Goal: Information Seeking & Learning: Learn about a topic

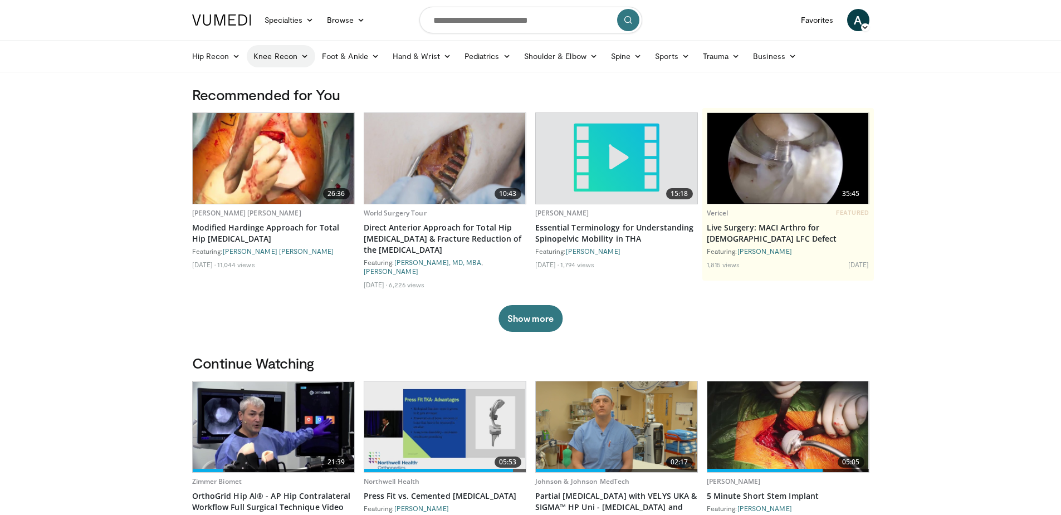
click at [287, 54] on link "Knee Recon" at bounding box center [281, 56] width 69 height 22
click at [297, 81] on link "Knee Arthroplasty" at bounding box center [313, 83] width 133 height 18
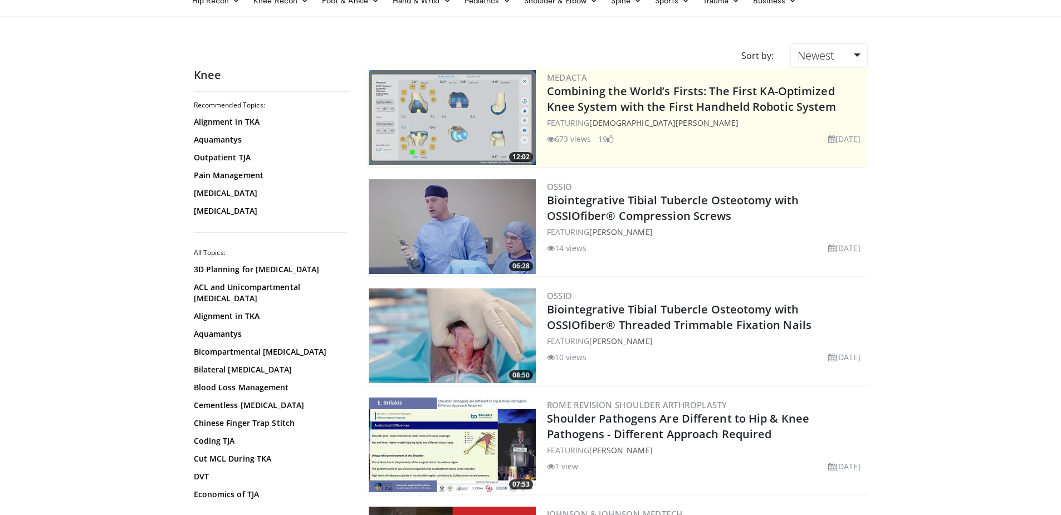
scroll to position [111, 0]
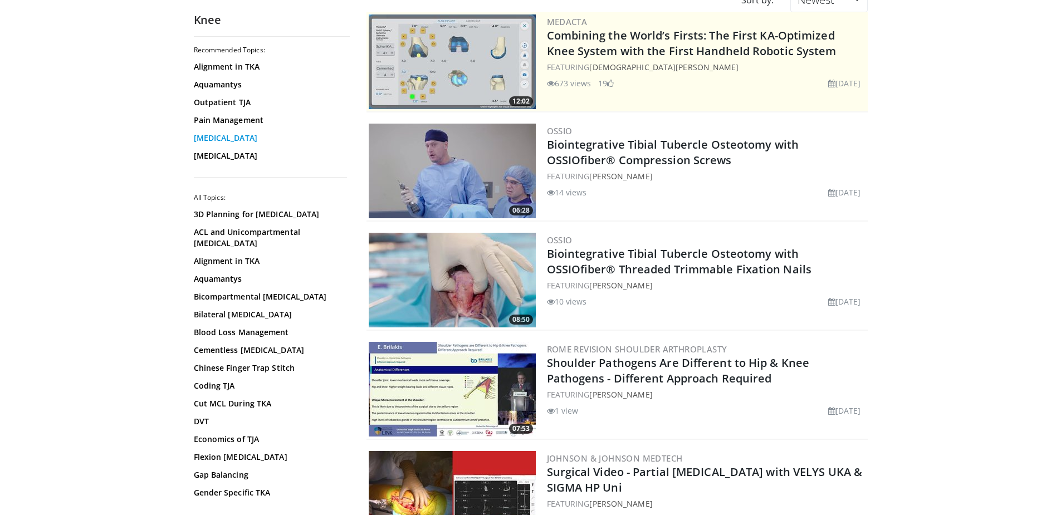
click at [247, 133] on link "Total Knee Arthroplasty" at bounding box center [269, 138] width 150 height 11
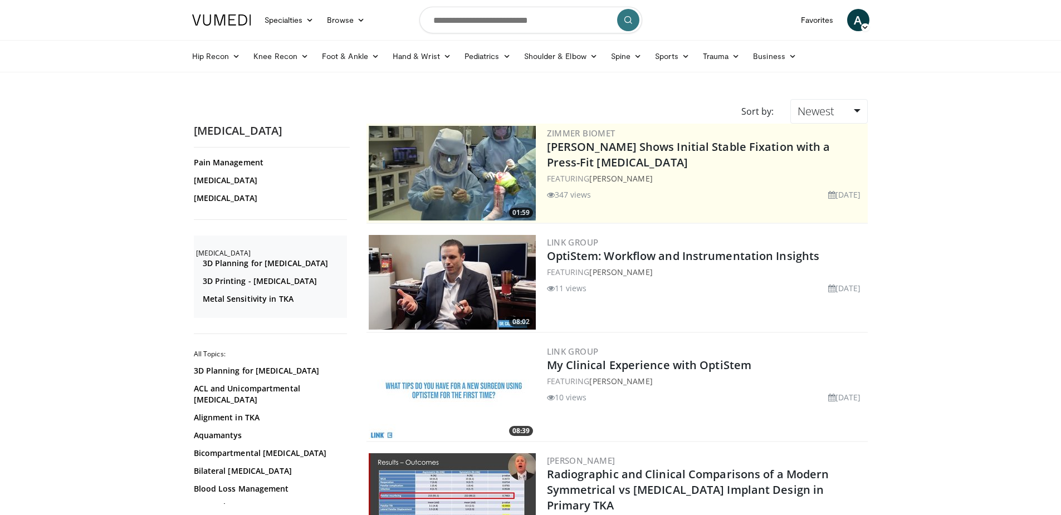
scroll to position [223, 0]
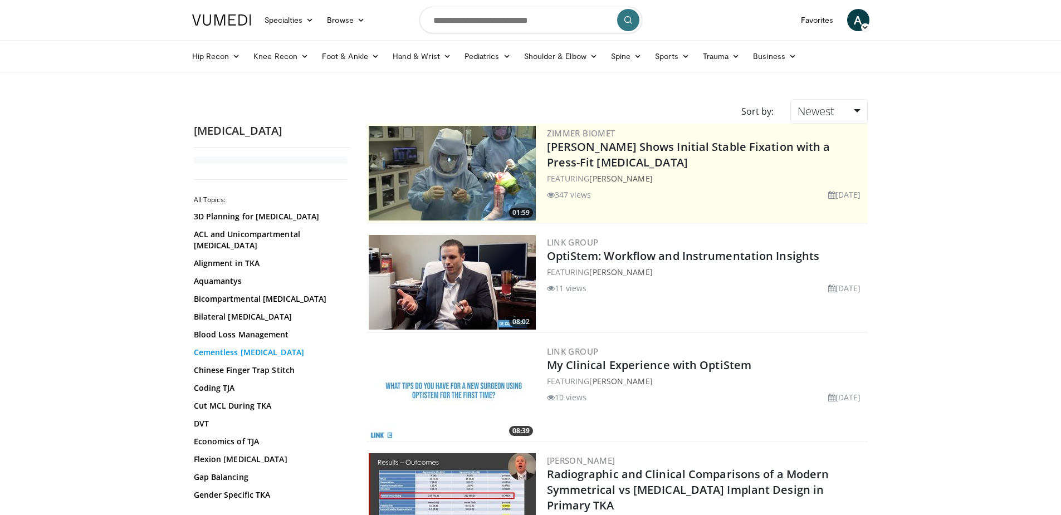
click at [276, 358] on link "Cementless Knee Arthroplasty" at bounding box center [269, 352] width 150 height 11
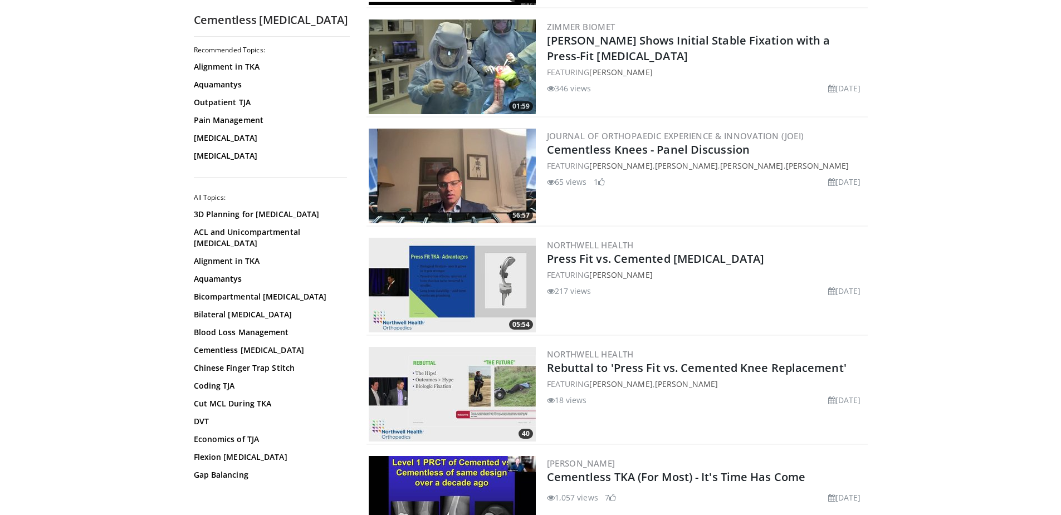
scroll to position [780, 0]
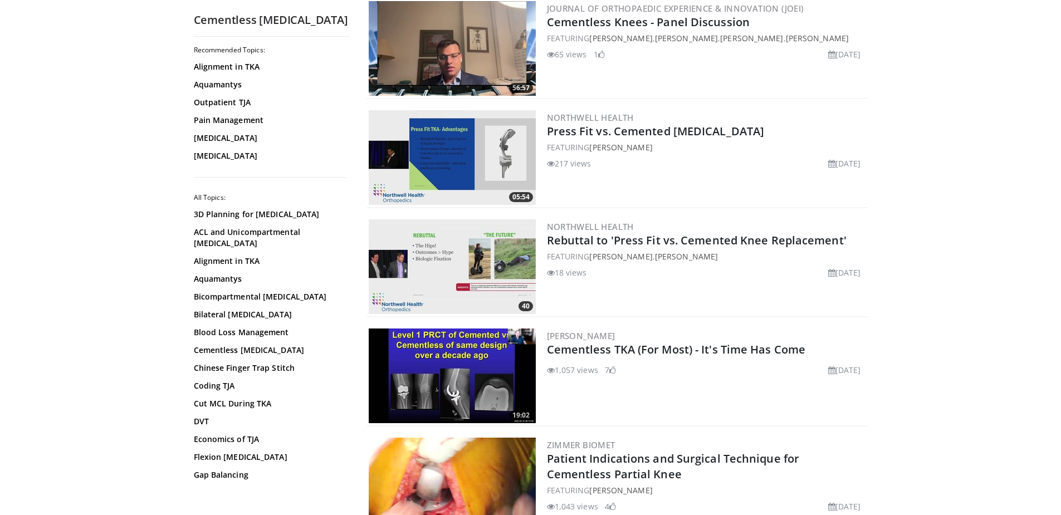
click at [462, 357] on img at bounding box center [452, 376] width 167 height 95
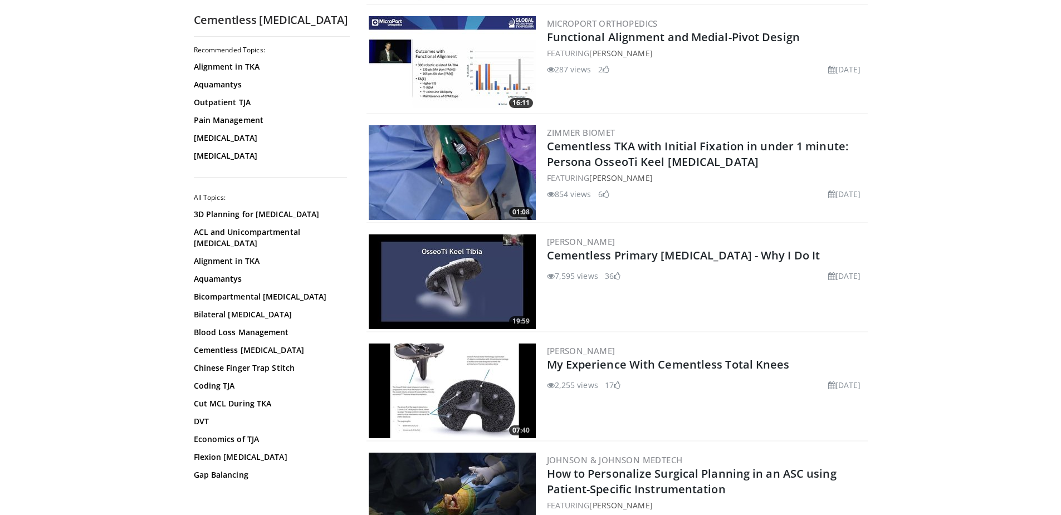
scroll to position [2117, 0]
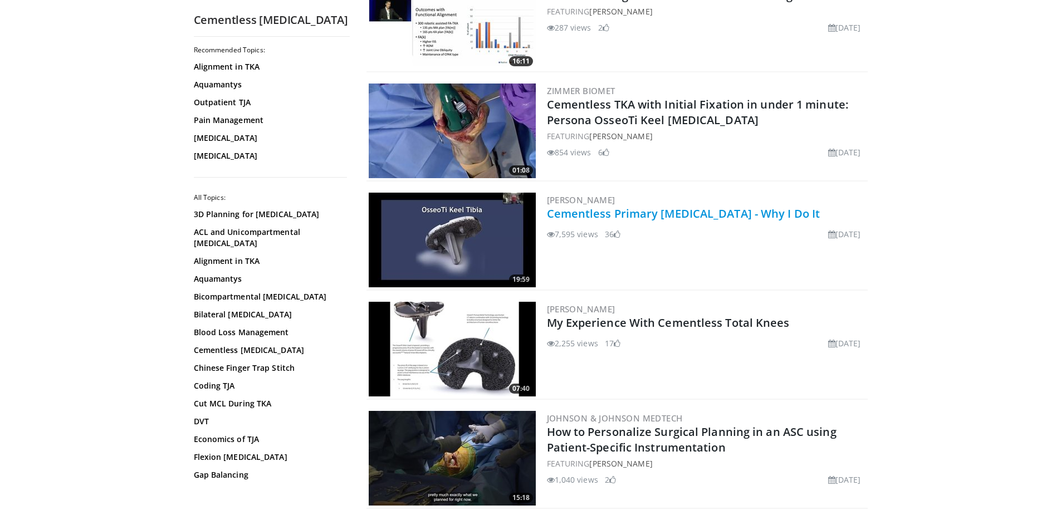
click at [566, 209] on link "Cementless Primary [MEDICAL_DATA] - Why I Do It" at bounding box center [684, 213] width 274 height 15
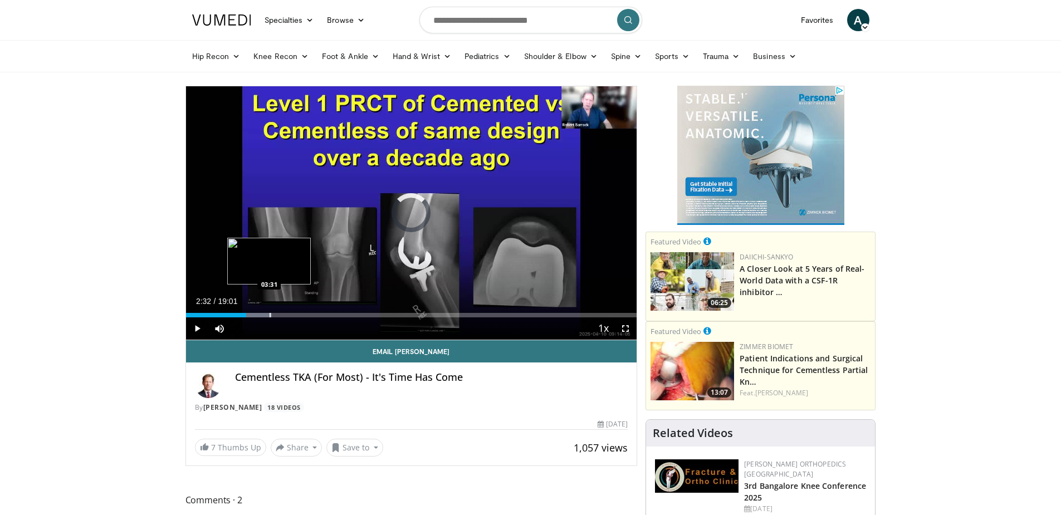
click at [269, 315] on div "Loaded : 19.11% 03:31 03:31" at bounding box center [411, 315] width 451 height 4
click at [293, 315] on div "Progress Bar" at bounding box center [292, 315] width 1 height 4
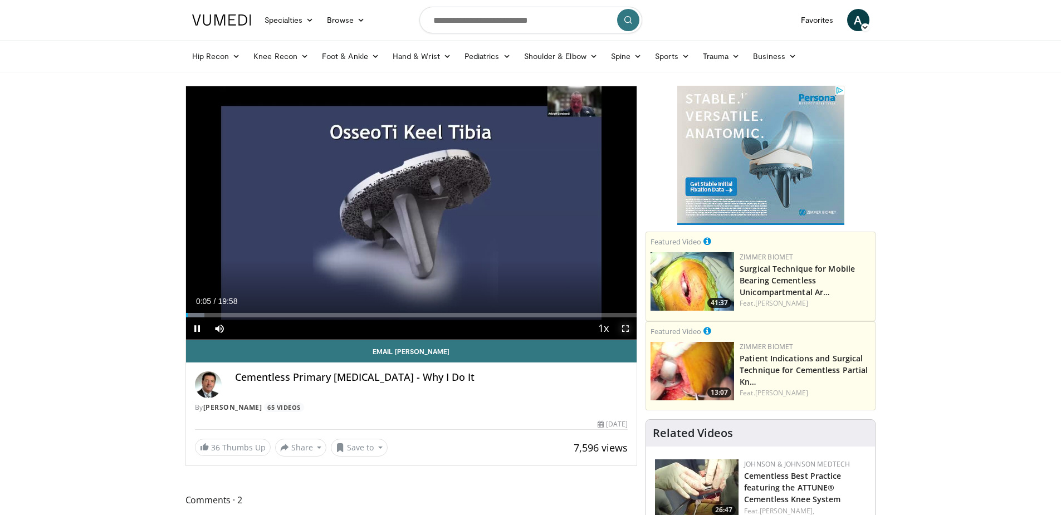
click at [623, 326] on span "Video Player" at bounding box center [626, 329] width 22 height 22
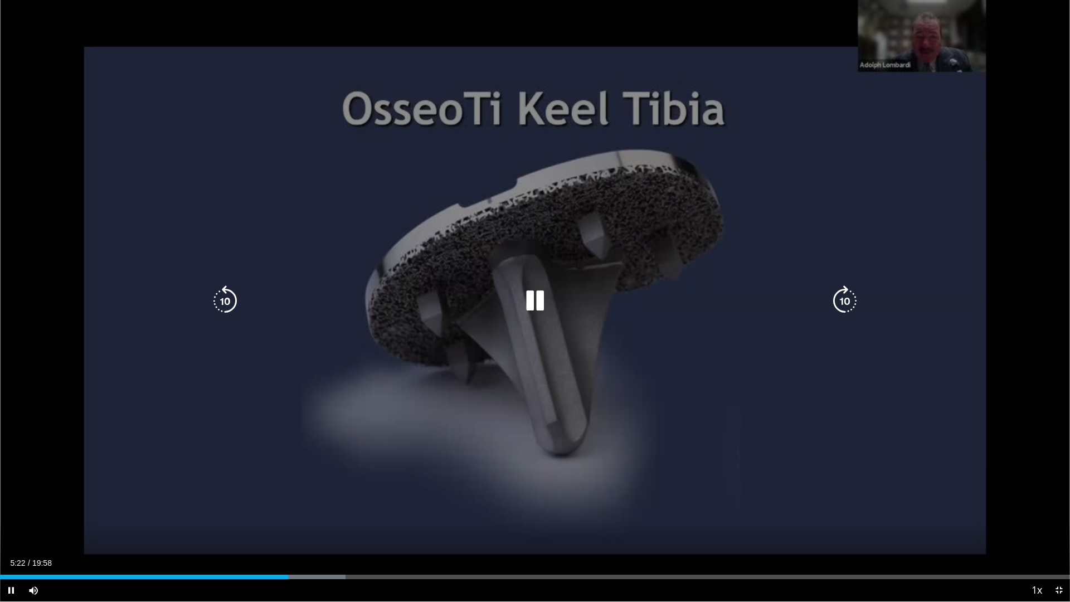
drag, startPoint x: 763, startPoint y: 373, endPoint x: 767, endPoint y: 368, distance: 6.8
click at [767, 368] on div "10 seconds Tap to unmute" at bounding box center [535, 300] width 1070 height 601
drag, startPoint x: 542, startPoint y: 304, endPoint x: 544, endPoint y: 298, distance: 6.9
click at [543, 303] on icon "Video Player" at bounding box center [534, 300] width 31 height 31
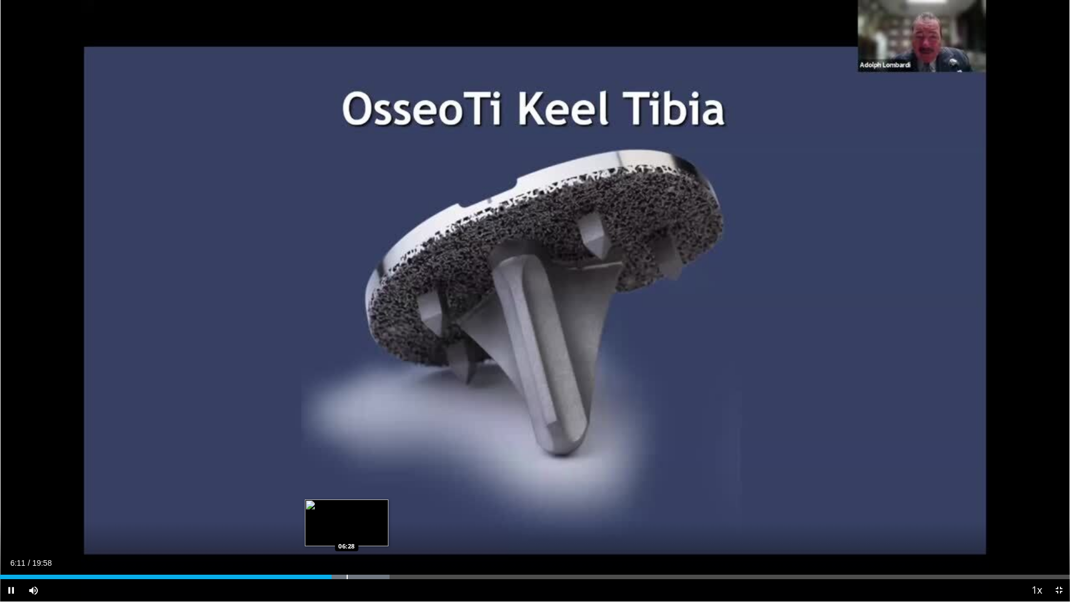
click at [347, 515] on div "Progress Bar" at bounding box center [347, 576] width 1 height 4
click at [374, 515] on div "Loaded : 38.07% 06:32 06:58" at bounding box center [535, 573] width 1070 height 11
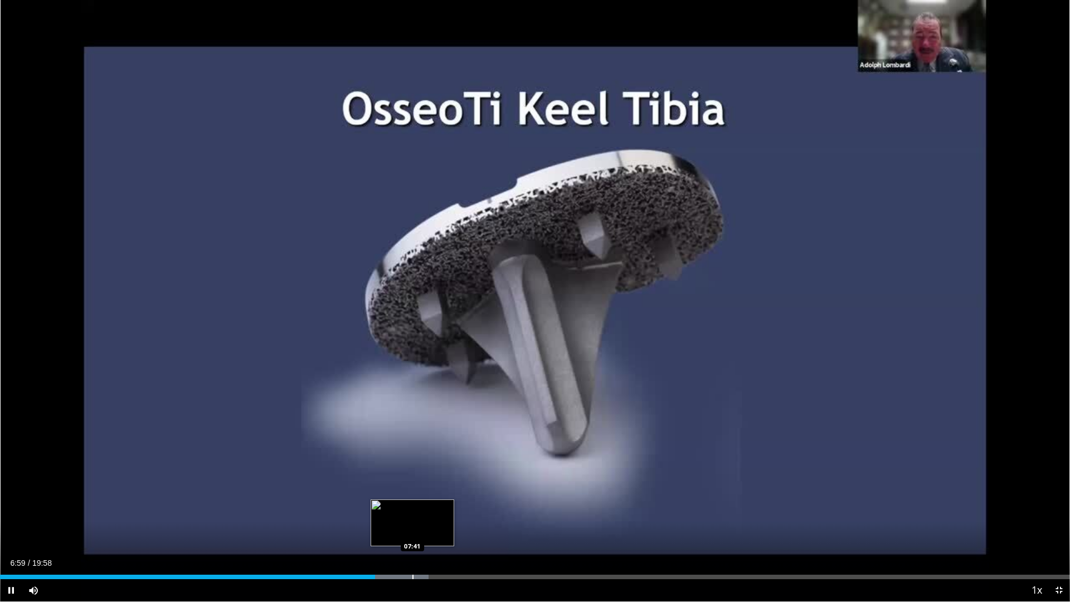
click at [412, 515] on div "Progress Bar" at bounding box center [412, 576] width 1 height 4
click at [455, 515] on div "Loaded : 43.86% 08:29 08:29" at bounding box center [535, 573] width 1070 height 11
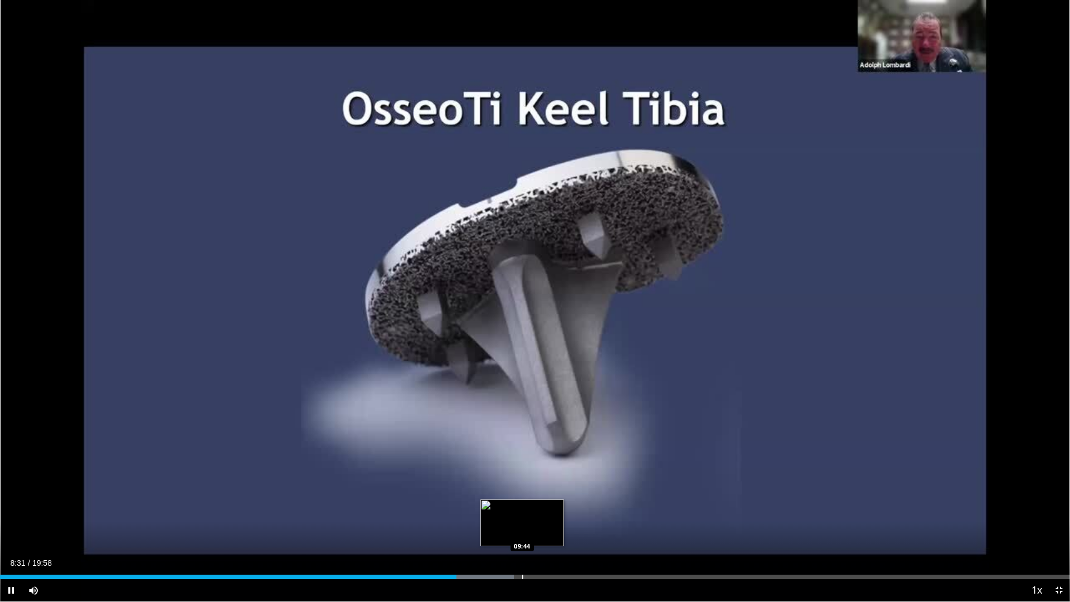
click at [522, 515] on div "Loaded : 48.00% 08:31 09:44" at bounding box center [535, 573] width 1070 height 11
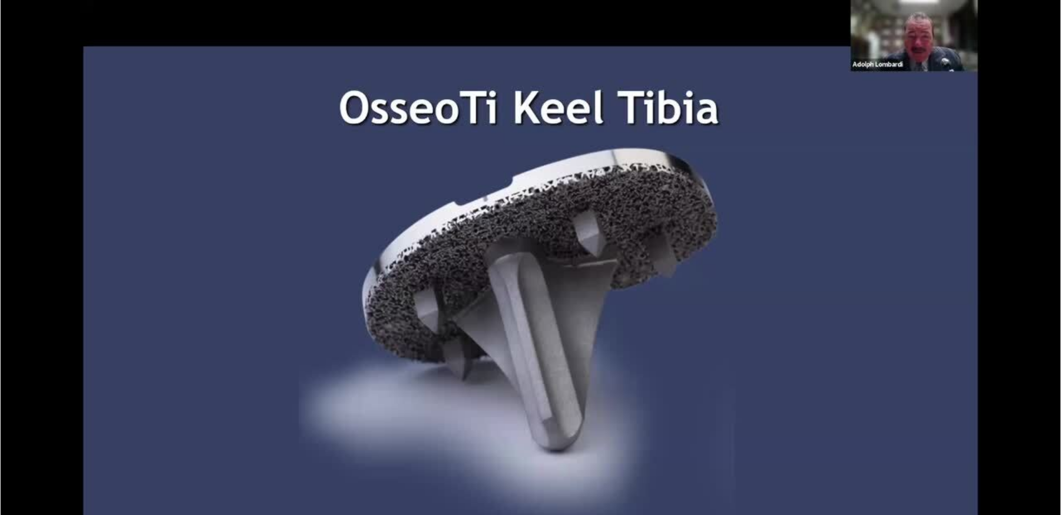
scroll to position [822, 0]
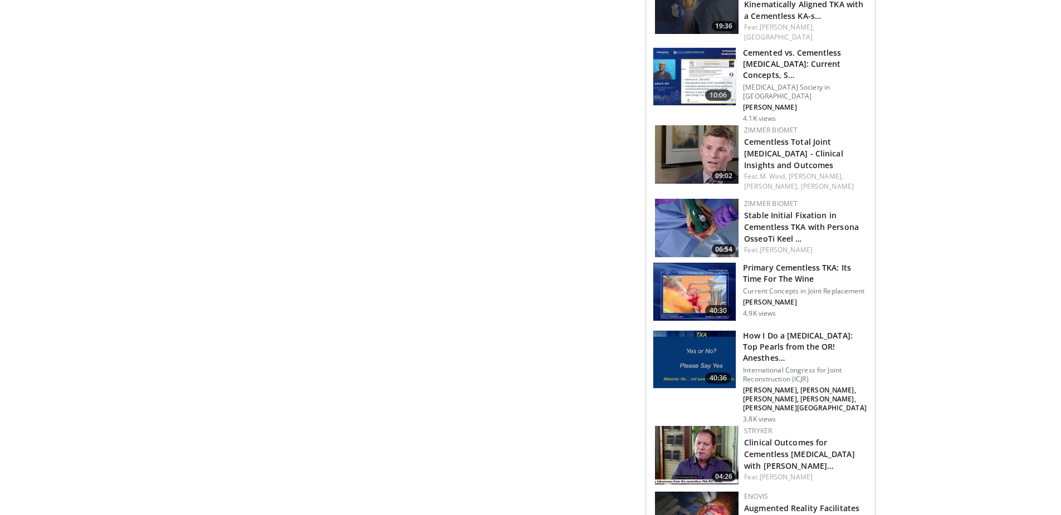
click at [713, 263] on img at bounding box center [695, 292] width 82 height 58
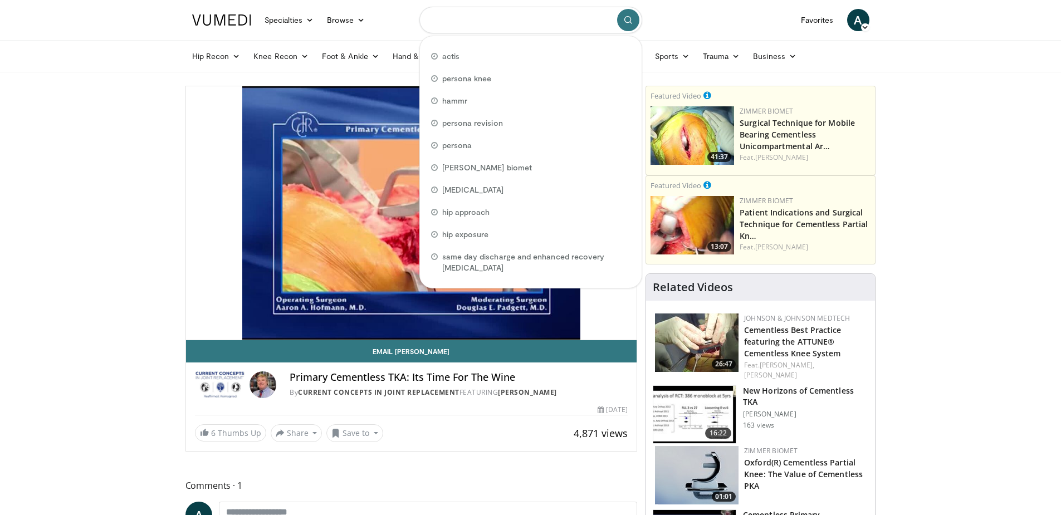
click at [520, 23] on input "Search topics, interventions" at bounding box center [531, 20] width 223 height 27
click at [456, 144] on span "persona" at bounding box center [457, 145] width 30 height 11
type input "*******"
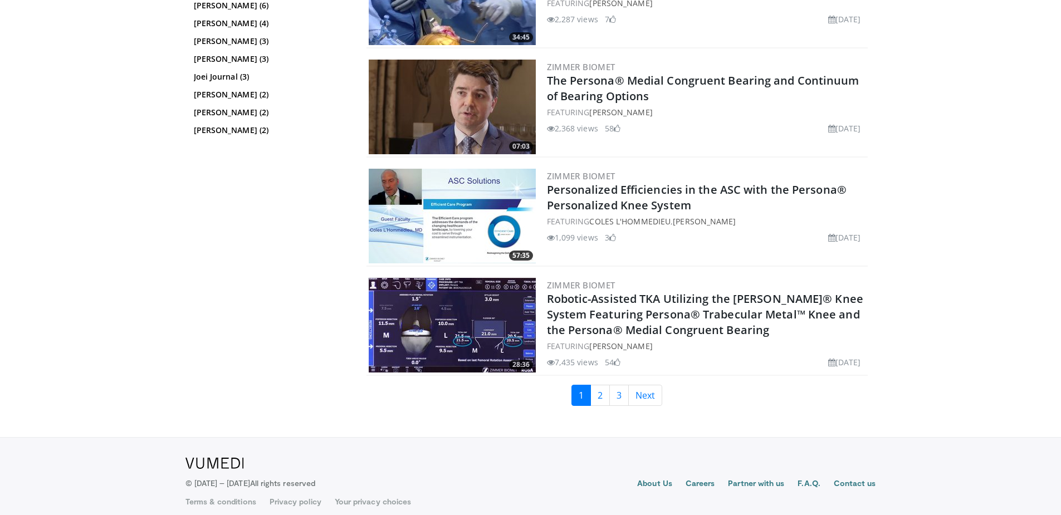
scroll to position [2588, 0]
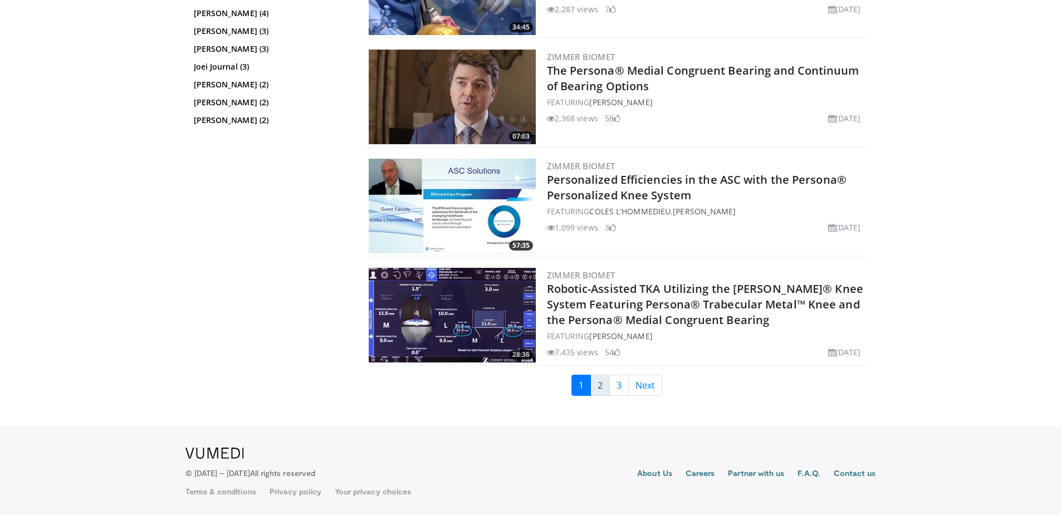
click at [596, 387] on link "2" at bounding box center [601, 385] width 20 height 21
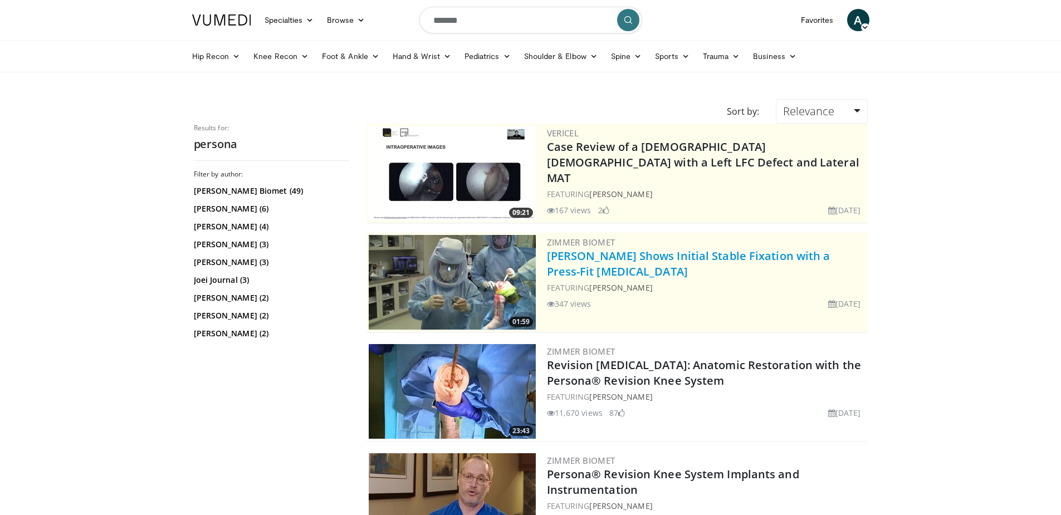
click at [603, 254] on link "[PERSON_NAME] Shows Initial Stable Fixation with a Press-Fit [MEDICAL_DATA]" at bounding box center [689, 263] width 284 height 31
click at [615, 261] on link "[PERSON_NAME] Shows Initial Stable Fixation with a Press-Fit [MEDICAL_DATA]" at bounding box center [689, 263] width 284 height 31
click at [577, 259] on link "[PERSON_NAME] Shows Initial Stable Fixation with a Press-Fit [MEDICAL_DATA]" at bounding box center [689, 263] width 284 height 31
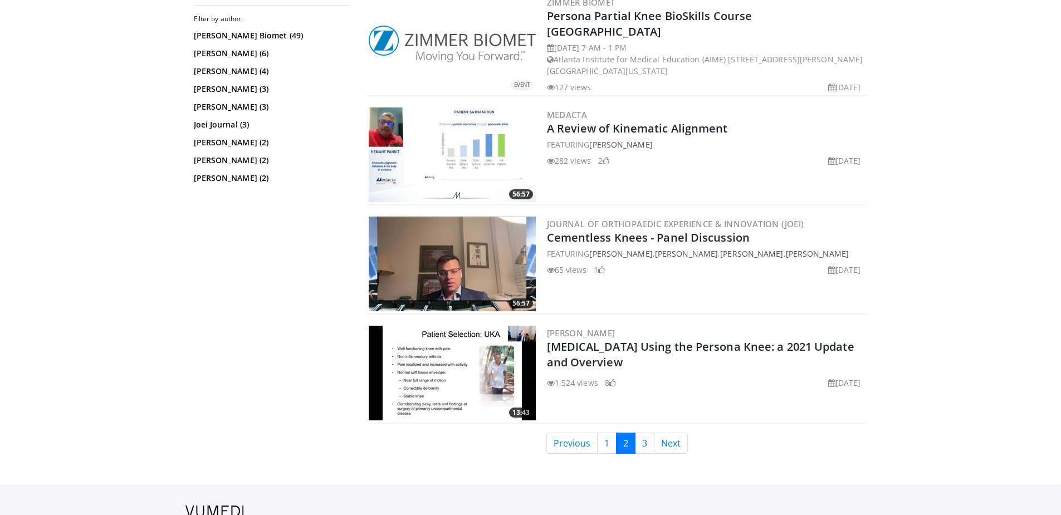
scroll to position [2697, 0]
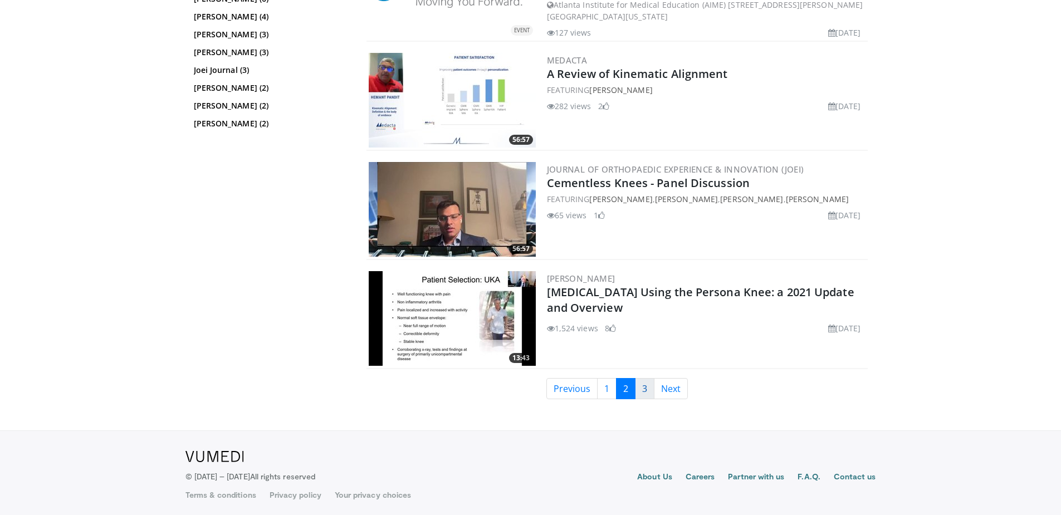
click at [645, 386] on link "3" at bounding box center [645, 388] width 20 height 21
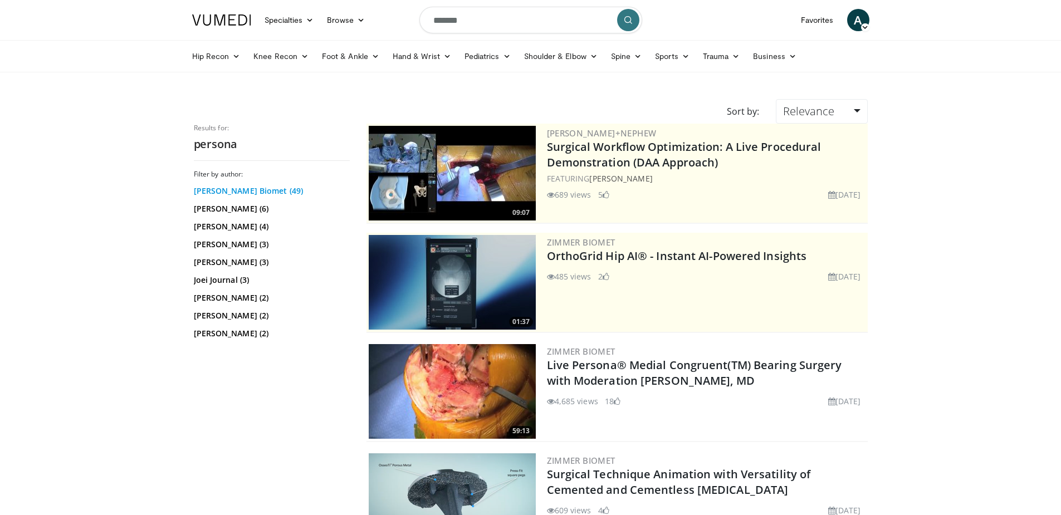
click at [231, 188] on link "Zimmer Biomet (49)" at bounding box center [270, 191] width 153 height 11
click at [251, 241] on link "Adolph V. Lombardi, Jr. (3)" at bounding box center [270, 244] width 153 height 11
click at [277, 56] on link "Knee Recon" at bounding box center [281, 56] width 69 height 22
click at [283, 79] on link "Knee Arthroplasty" at bounding box center [313, 83] width 133 height 18
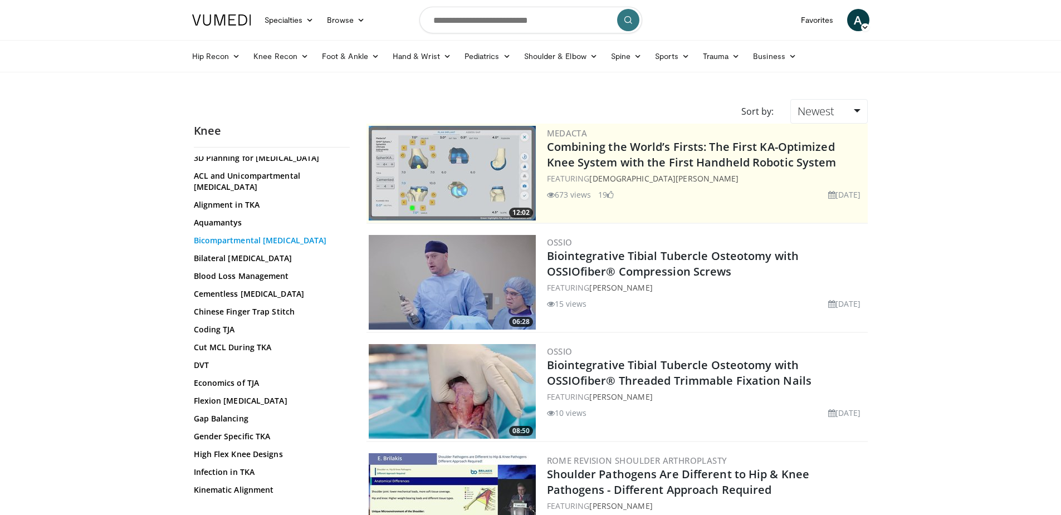
scroll to position [223, 0]
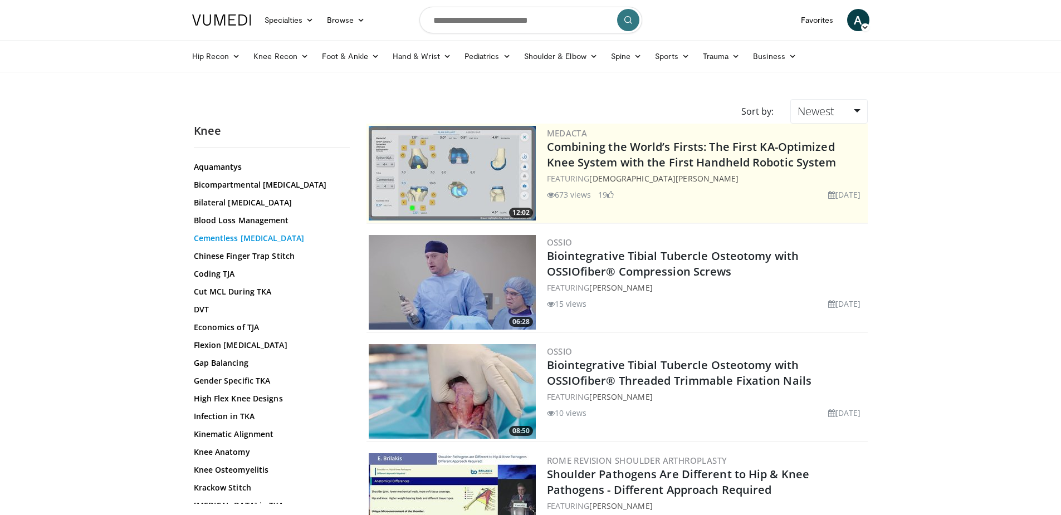
click at [243, 236] on link "Cementless Knee Arthroplasty" at bounding box center [269, 238] width 150 height 11
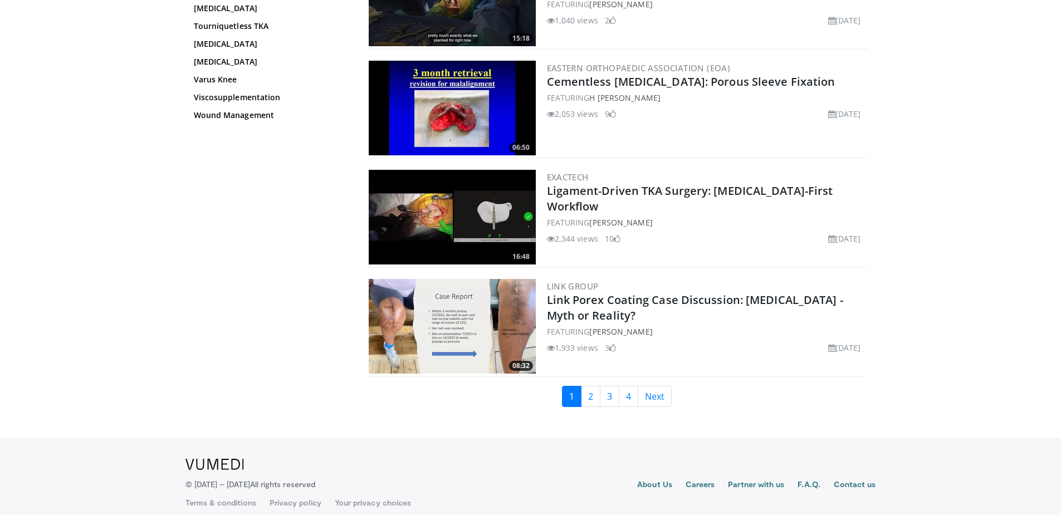
scroll to position [2588, 0]
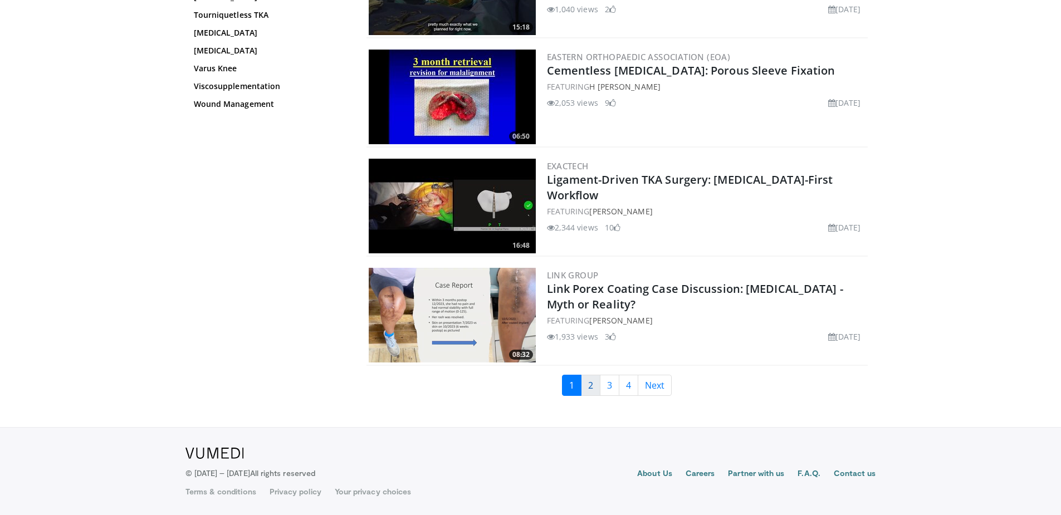
click at [592, 384] on link "2" at bounding box center [591, 385] width 20 height 21
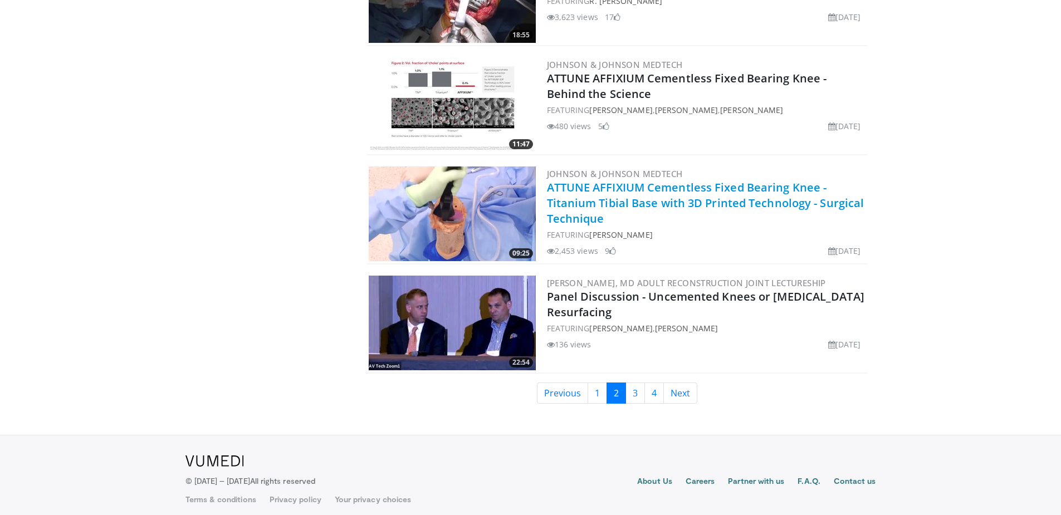
scroll to position [2588, 0]
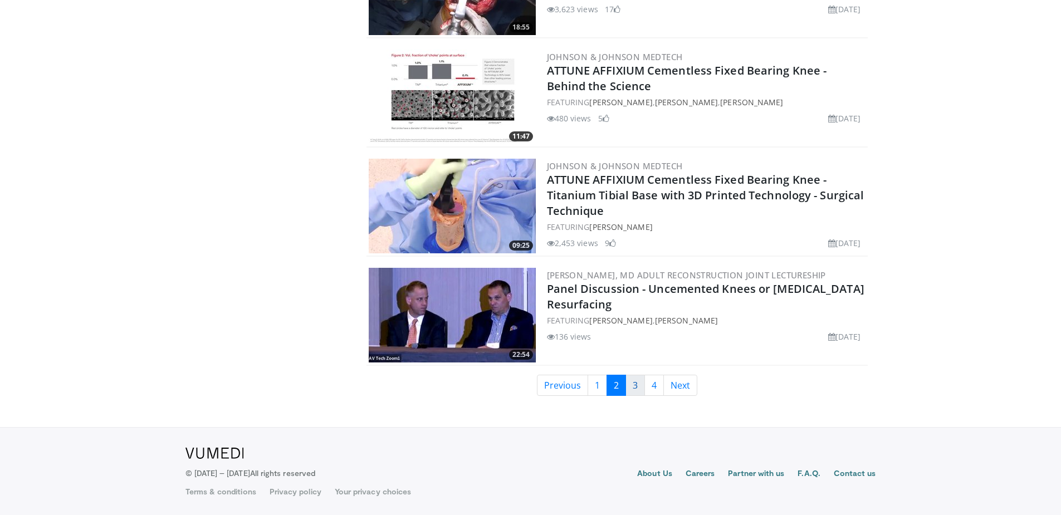
click at [634, 381] on link "3" at bounding box center [636, 385] width 20 height 21
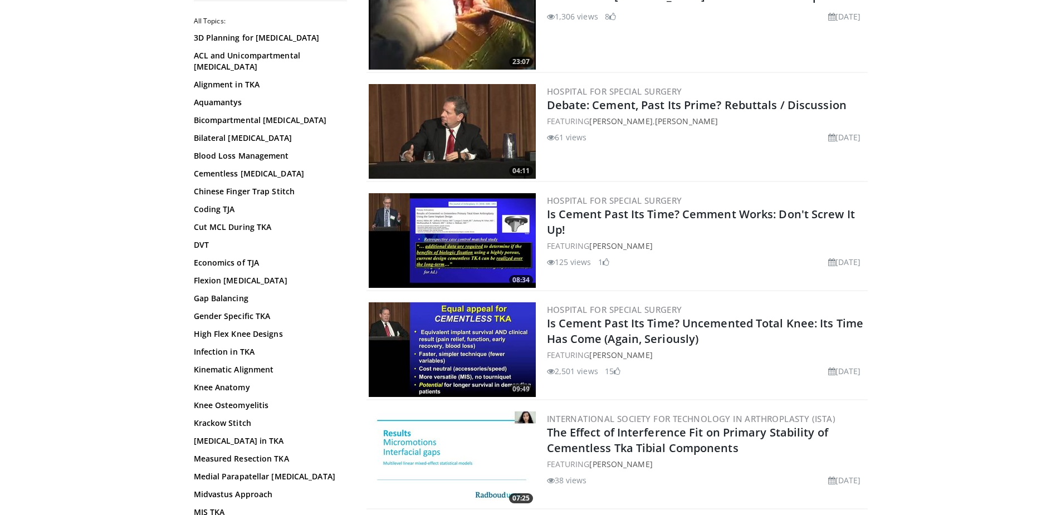
scroll to position [2595, 0]
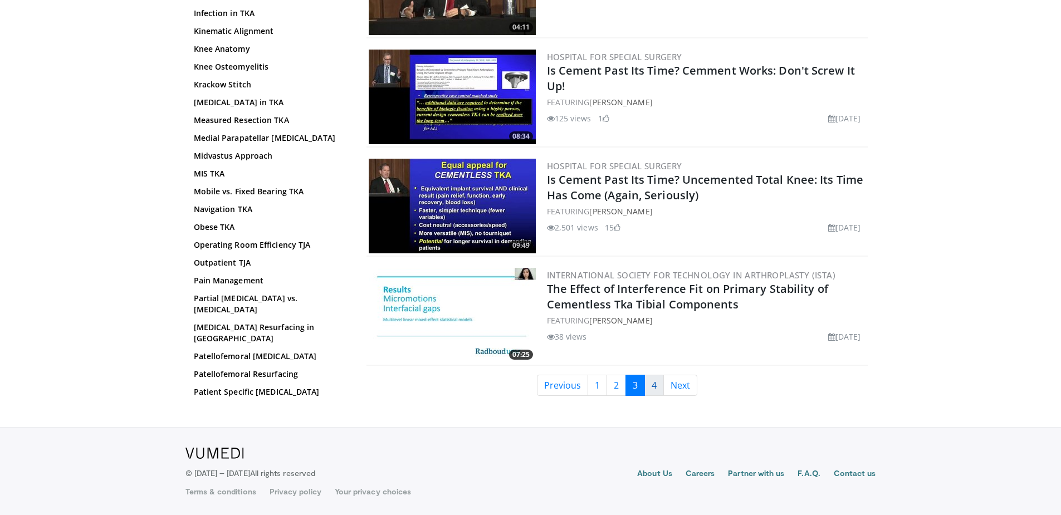
click at [653, 384] on link "4" at bounding box center [655, 385] width 20 height 21
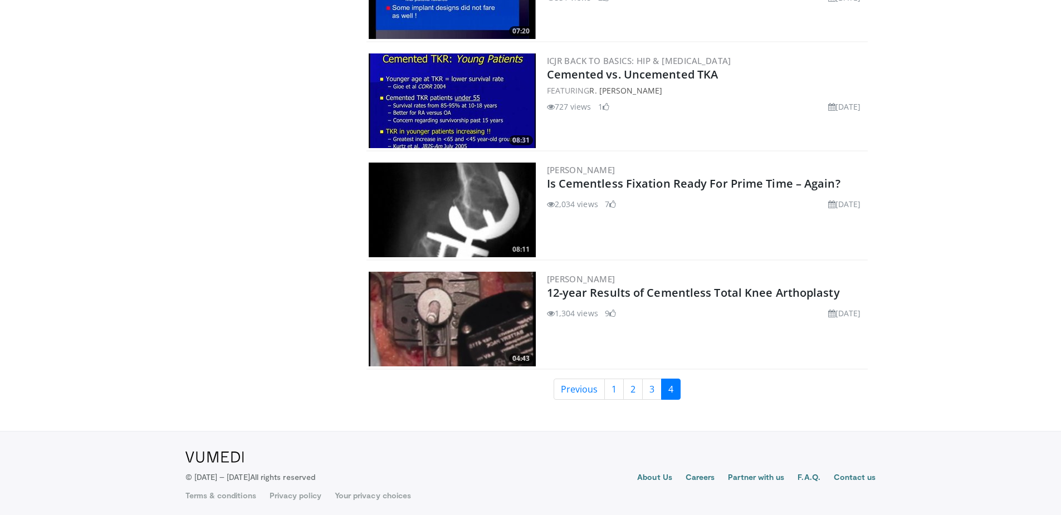
scroll to position [2370, 0]
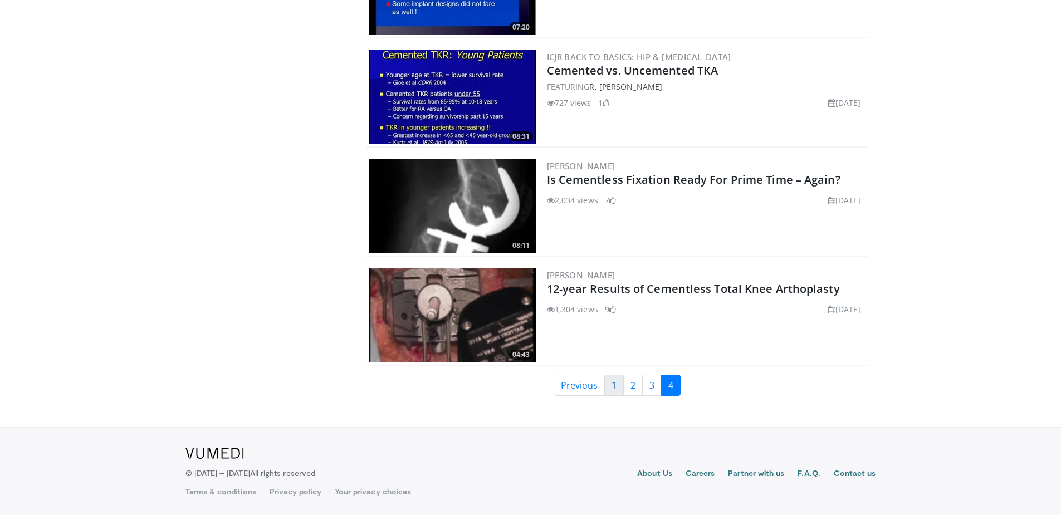
click at [613, 386] on link "1" at bounding box center [615, 385] width 20 height 21
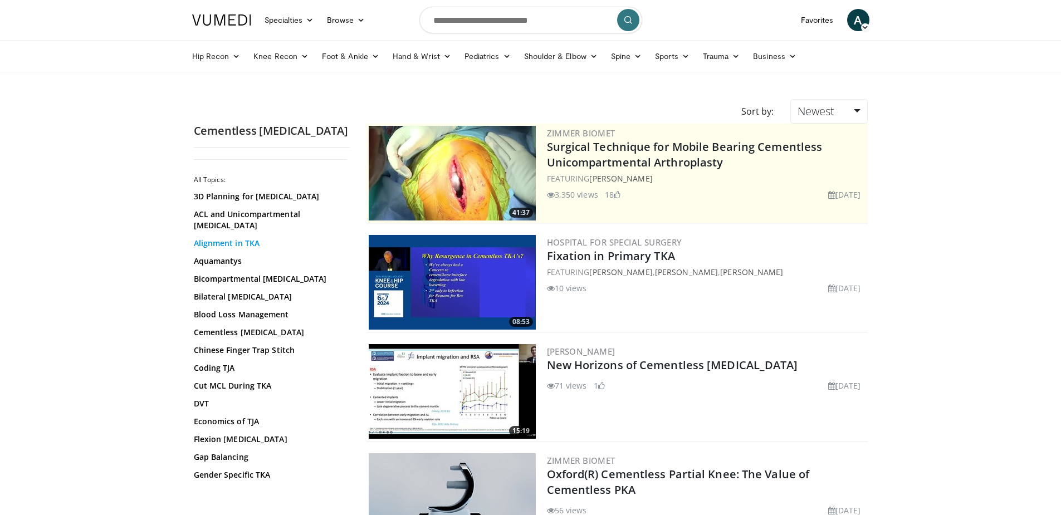
scroll to position [167, 0]
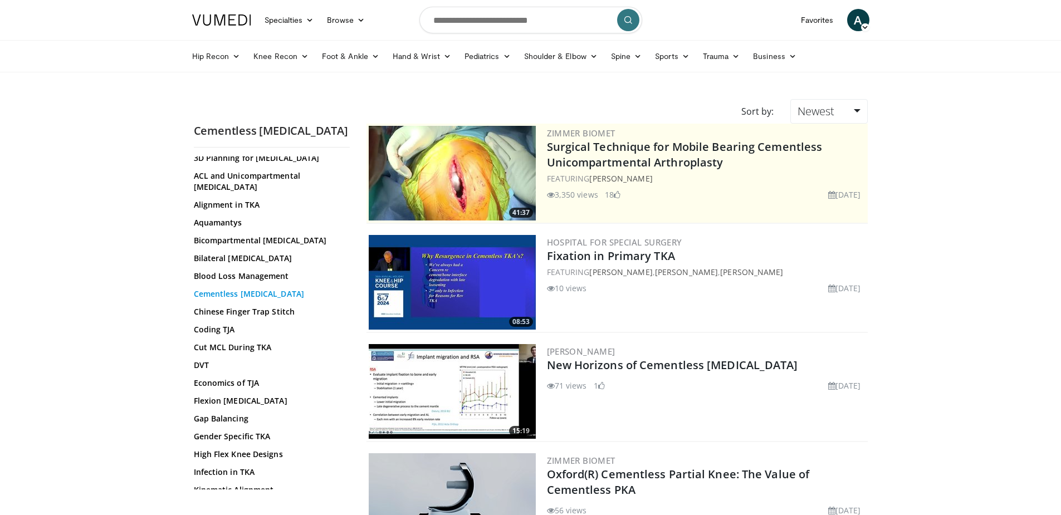
click at [232, 300] on link "Cementless Knee Arthroplasty" at bounding box center [269, 294] width 150 height 11
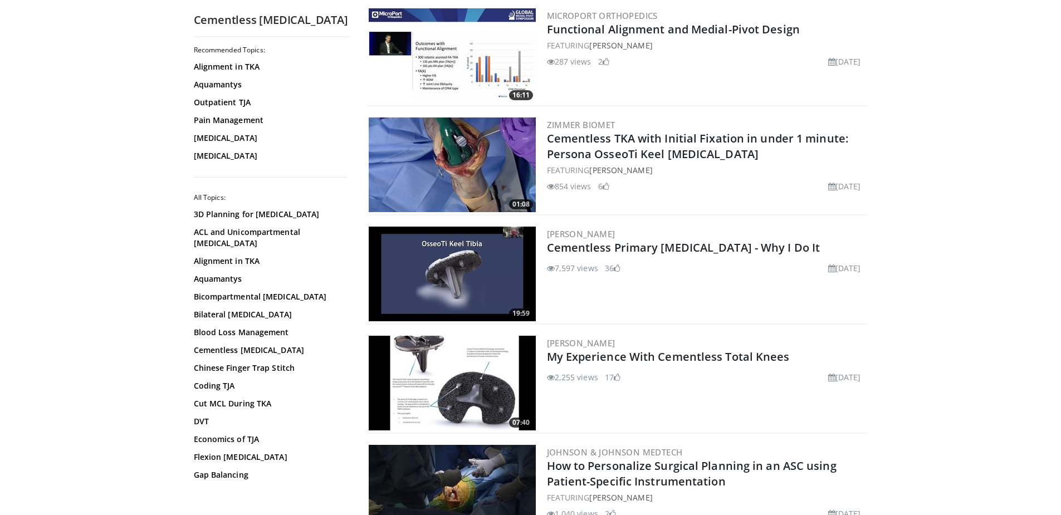
scroll to position [2173, 0]
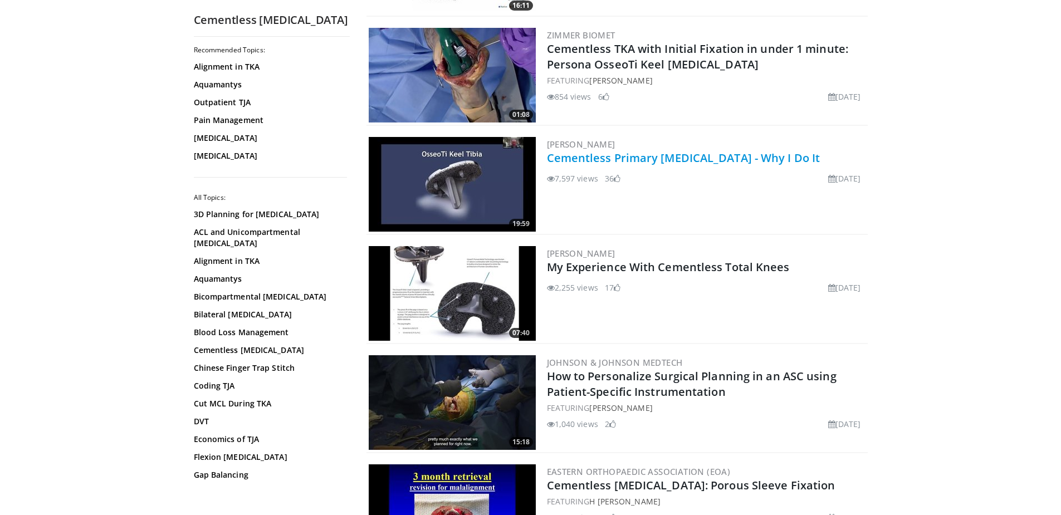
click at [578, 158] on link "Cementless Primary [MEDICAL_DATA] - Why I Do It" at bounding box center [684, 157] width 274 height 15
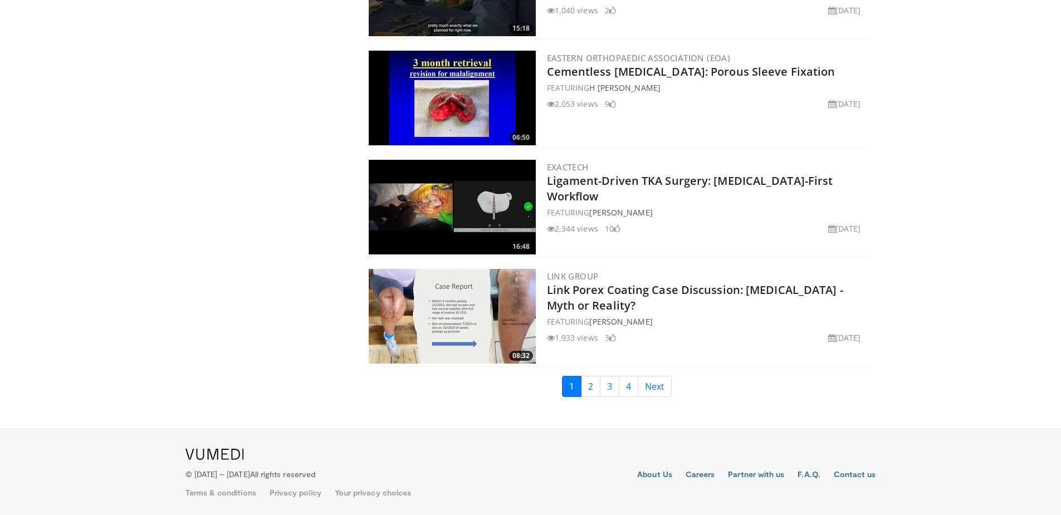
scroll to position [2588, 0]
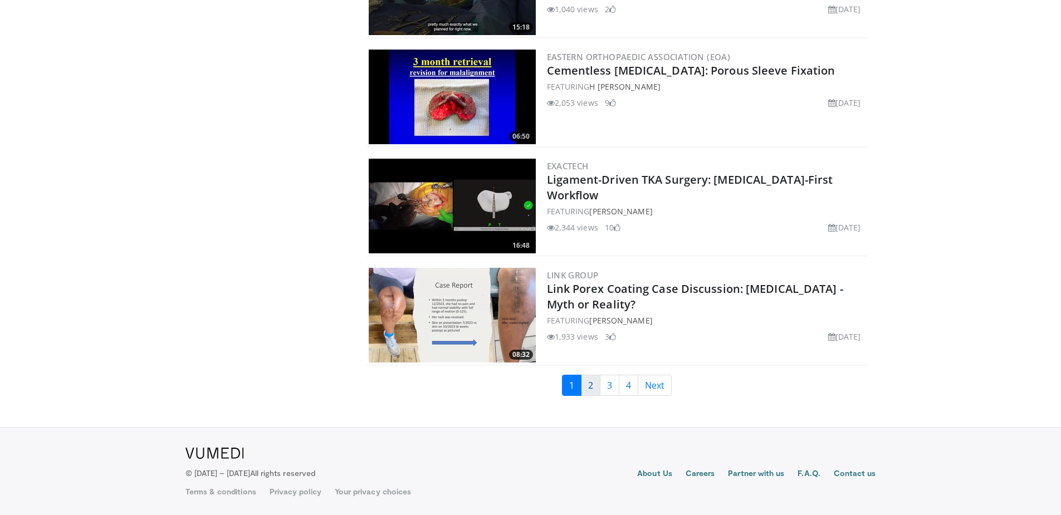
click at [592, 382] on link "2" at bounding box center [591, 385] width 20 height 21
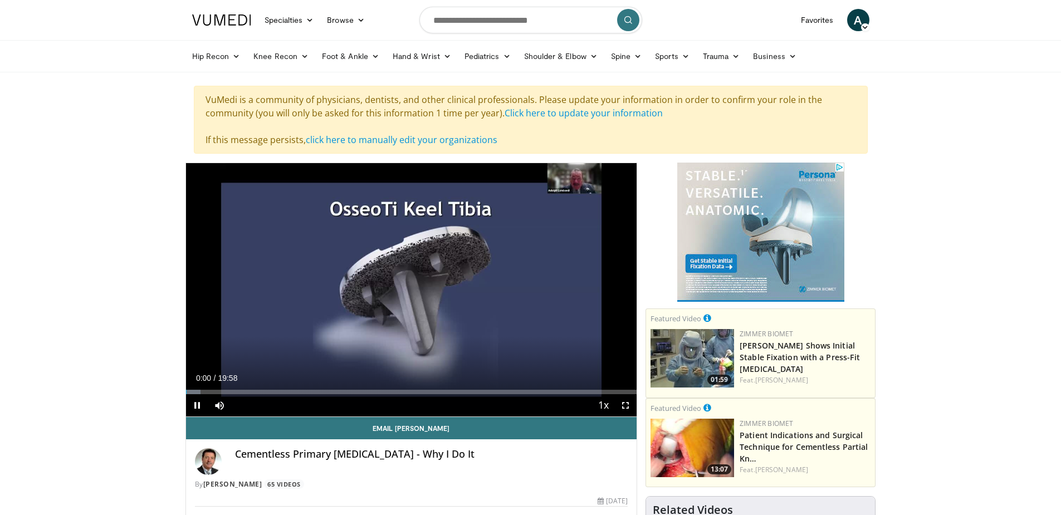
click at [295, 395] on div "Current Time 0:00 / Duration 19:58 Pause Skip Backward Skip Forward Mute Loaded…" at bounding box center [411, 405] width 451 height 22
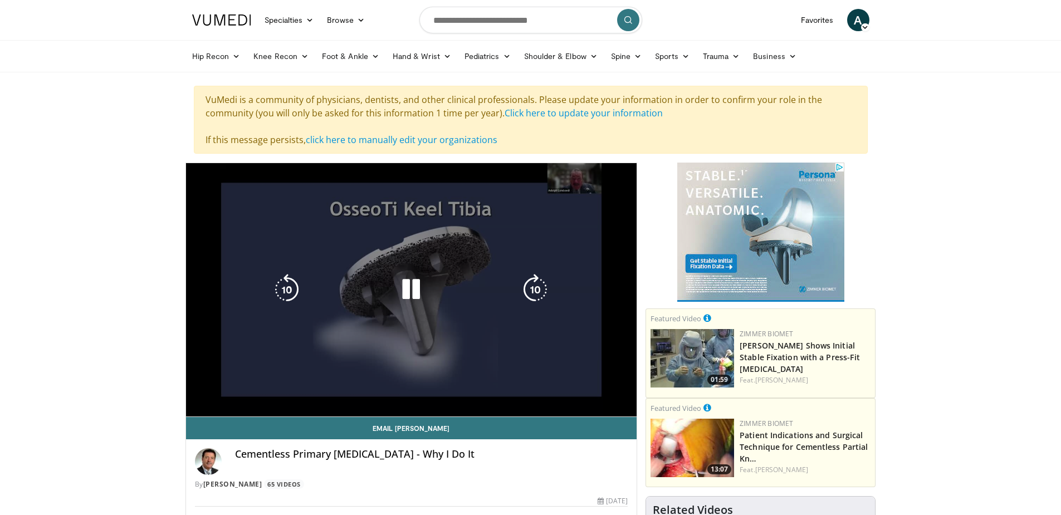
click at [297, 406] on div "Loaded : 3.30% 00:00 06:55" at bounding box center [411, 411] width 451 height 11
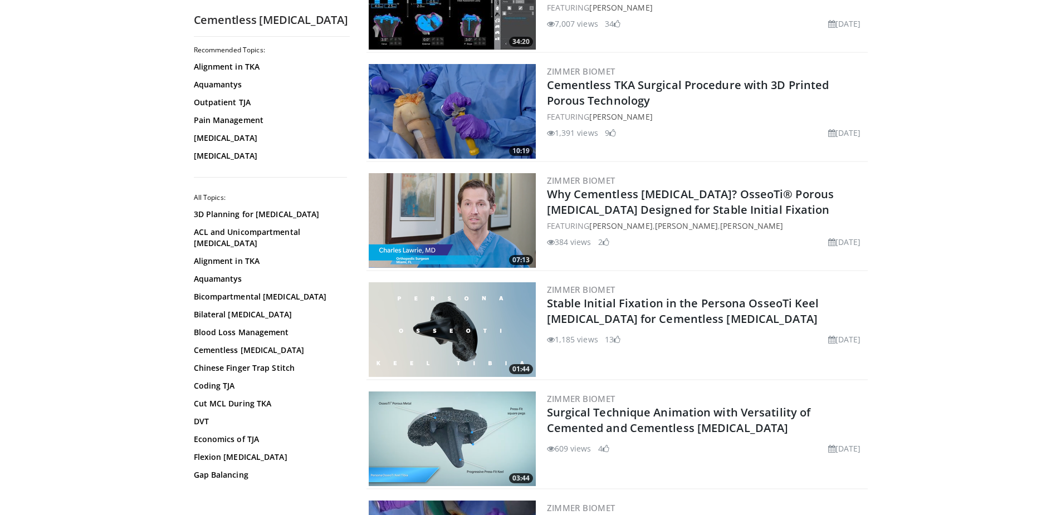
scroll to position [780, 0]
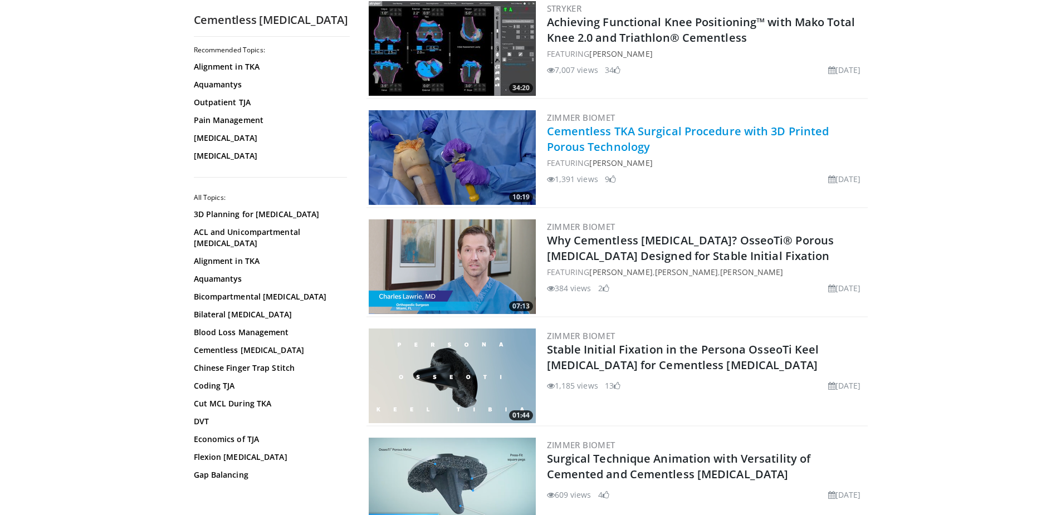
click at [608, 146] on link "Cementless TKA Surgical Procedure with 3D Printed Porous Technology" at bounding box center [688, 139] width 282 height 31
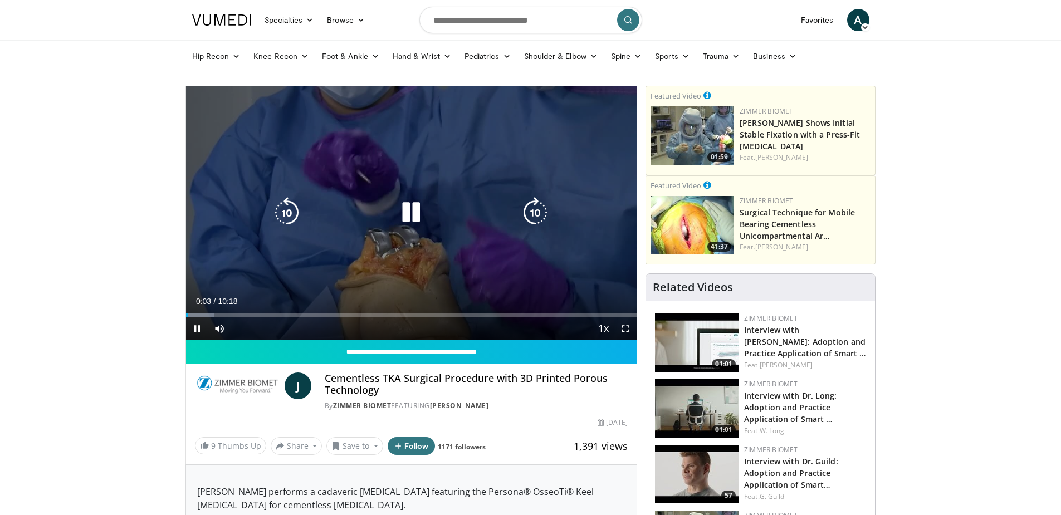
click at [406, 215] on icon "Video Player" at bounding box center [411, 212] width 31 height 31
